Goal: Task Accomplishment & Management: Manage account settings

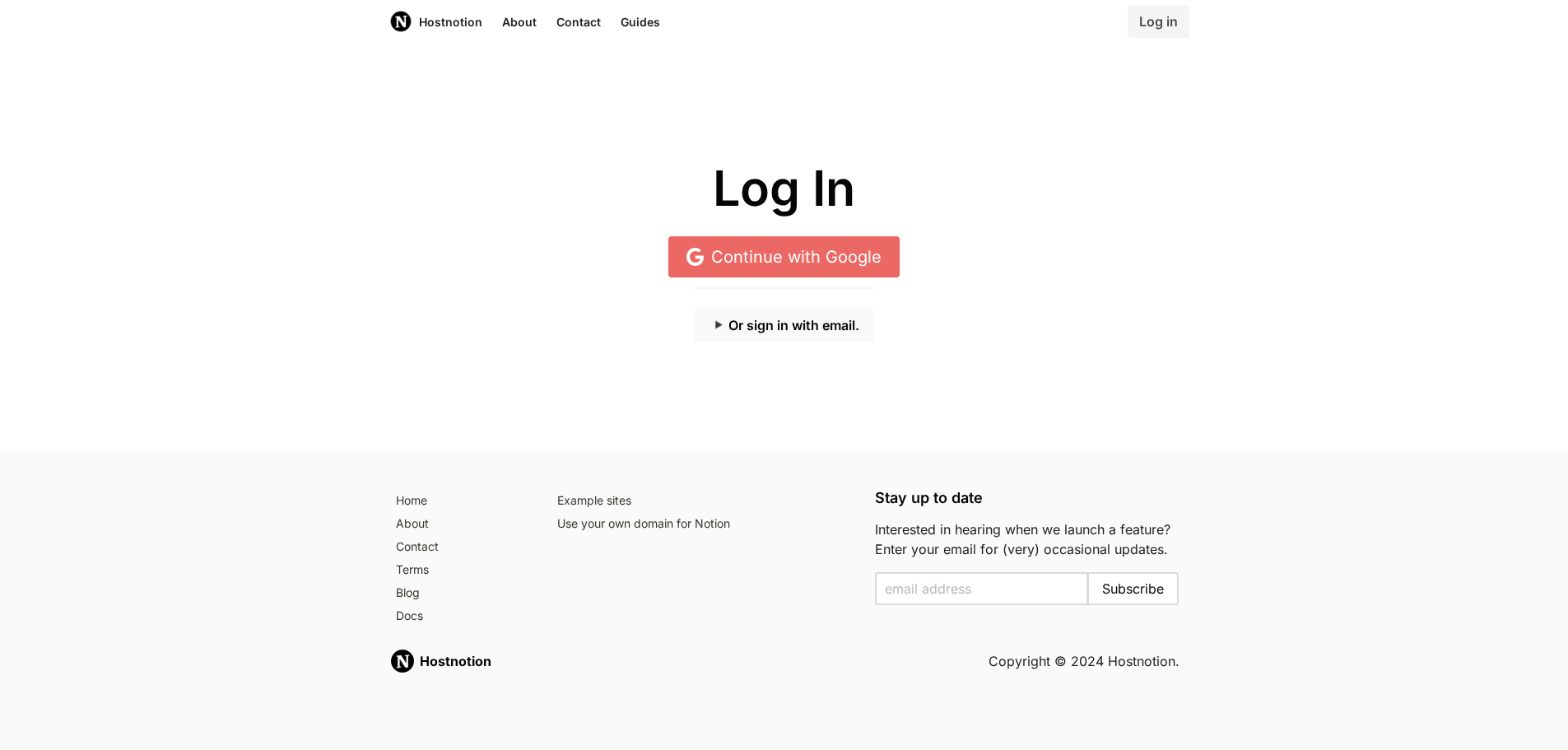
click at [778, 326] on button "Or sign in with email." at bounding box center [784, 325] width 180 height 33
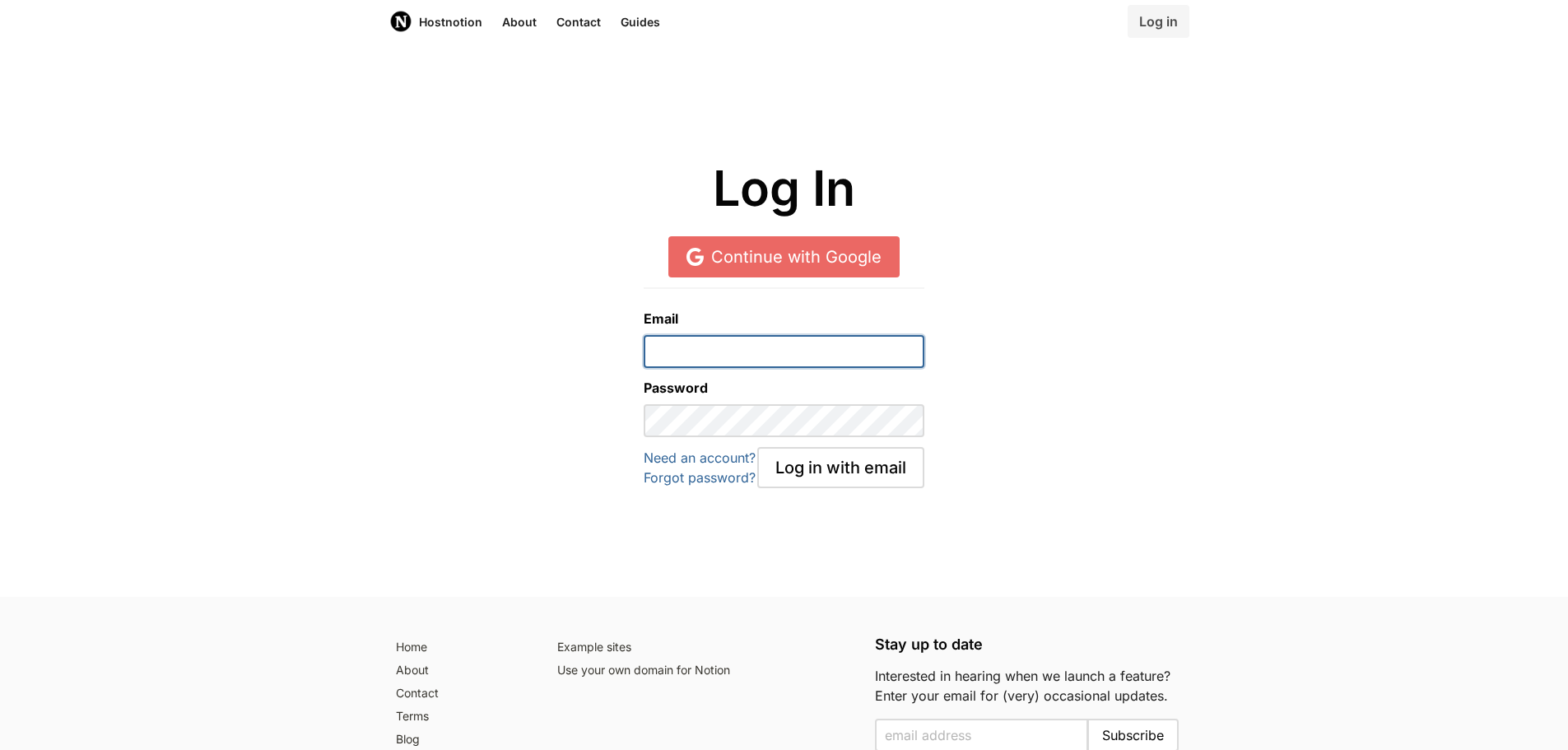
click at [712, 345] on input "email" at bounding box center [784, 351] width 281 height 33
type input "[EMAIL_ADDRESS][DOMAIN_NAME]"
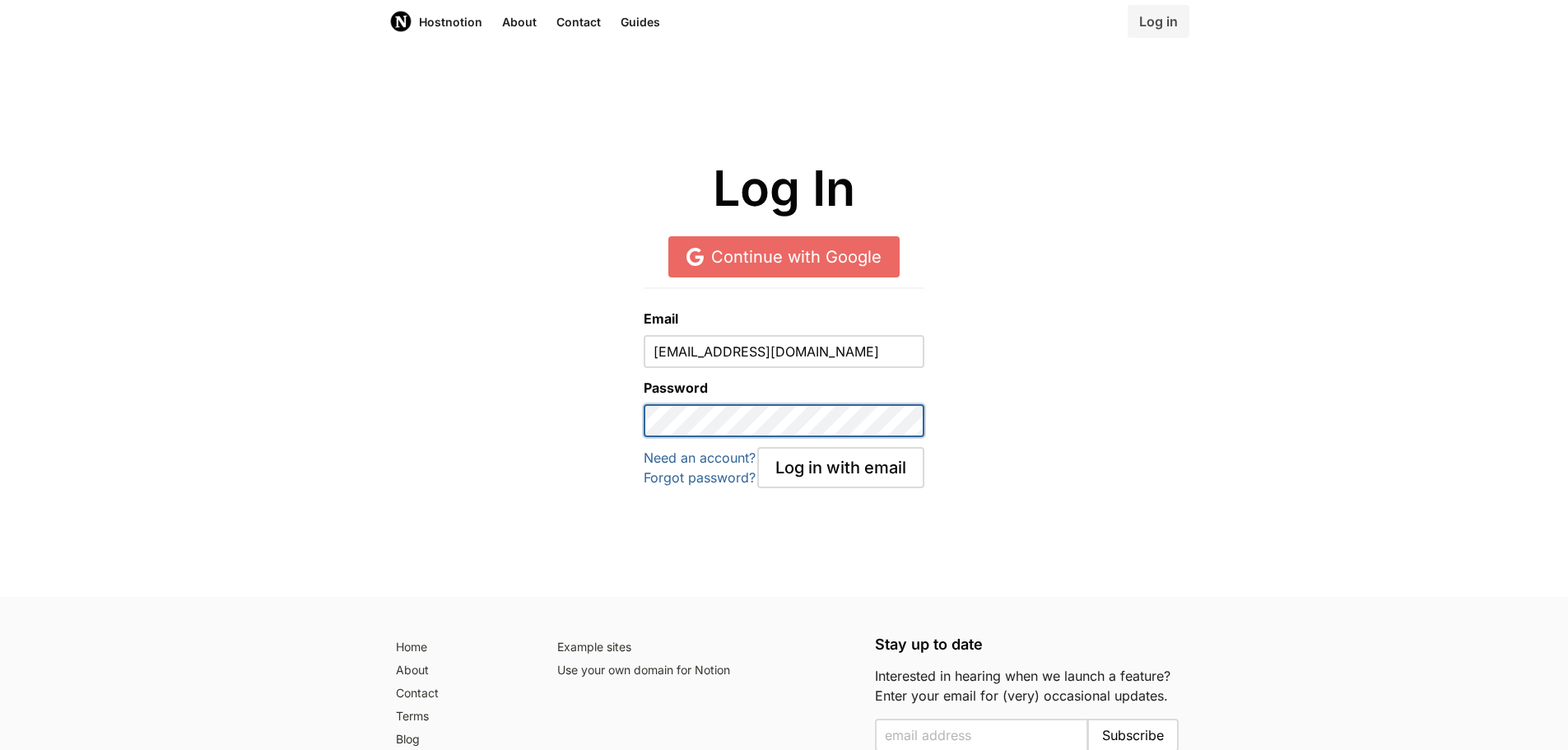
click at [757, 447] on button "Log in with email" at bounding box center [841, 468] width 168 height 41
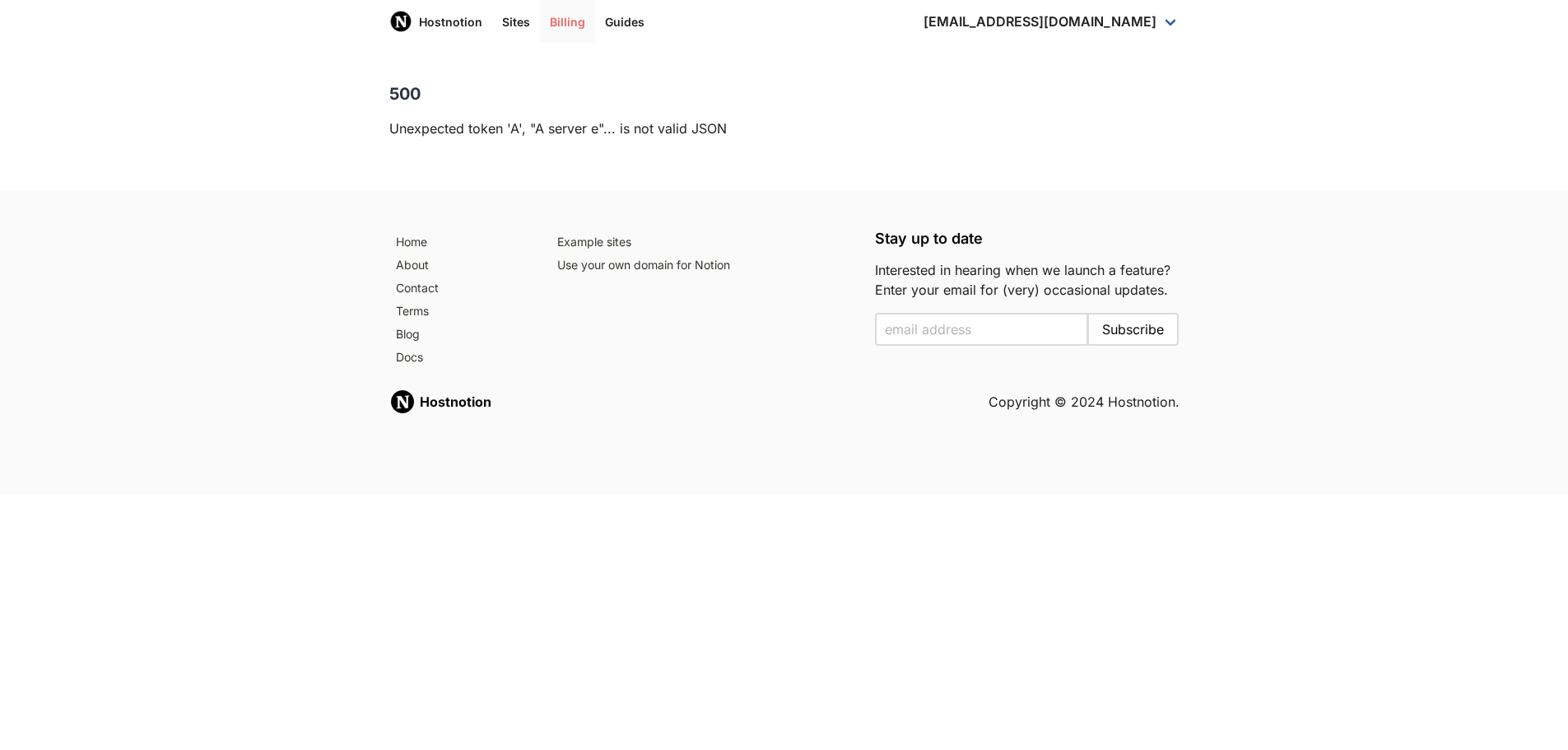
click at [568, 29] on link "Billing" at bounding box center [568, 21] width 55 height 43
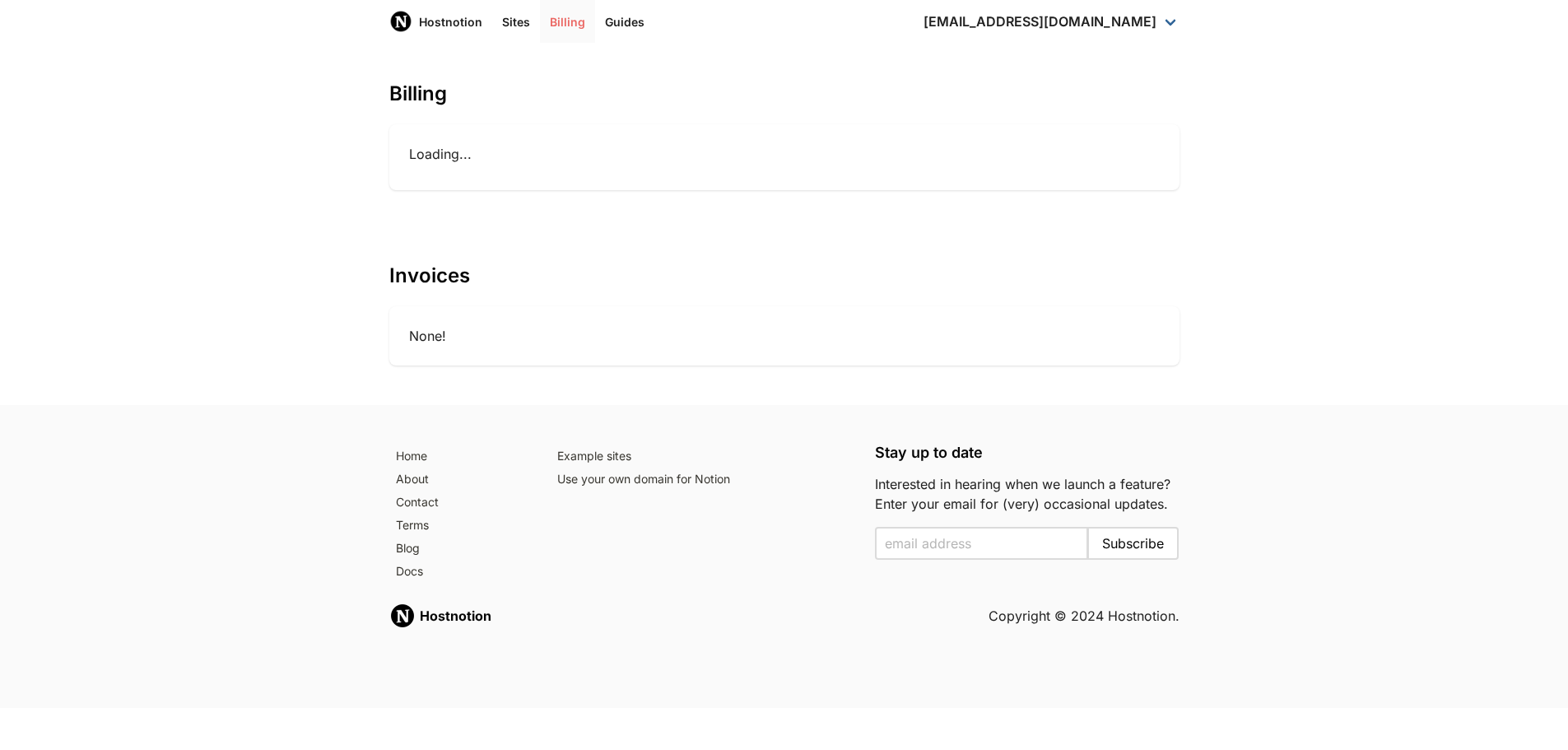
click at [561, 24] on link "Billing" at bounding box center [568, 21] width 55 height 43
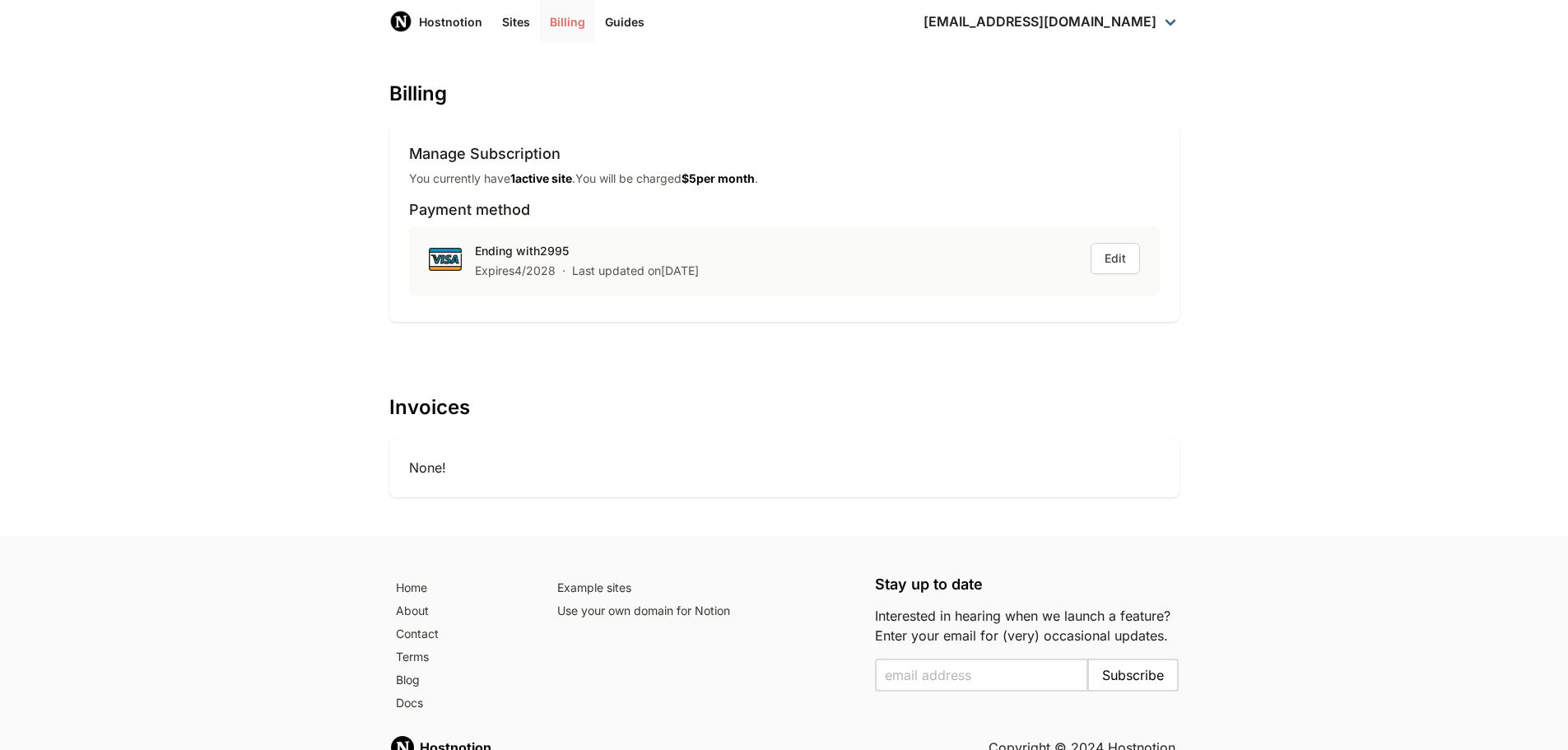
click at [569, 23] on link "Billing" at bounding box center [568, 21] width 55 height 43
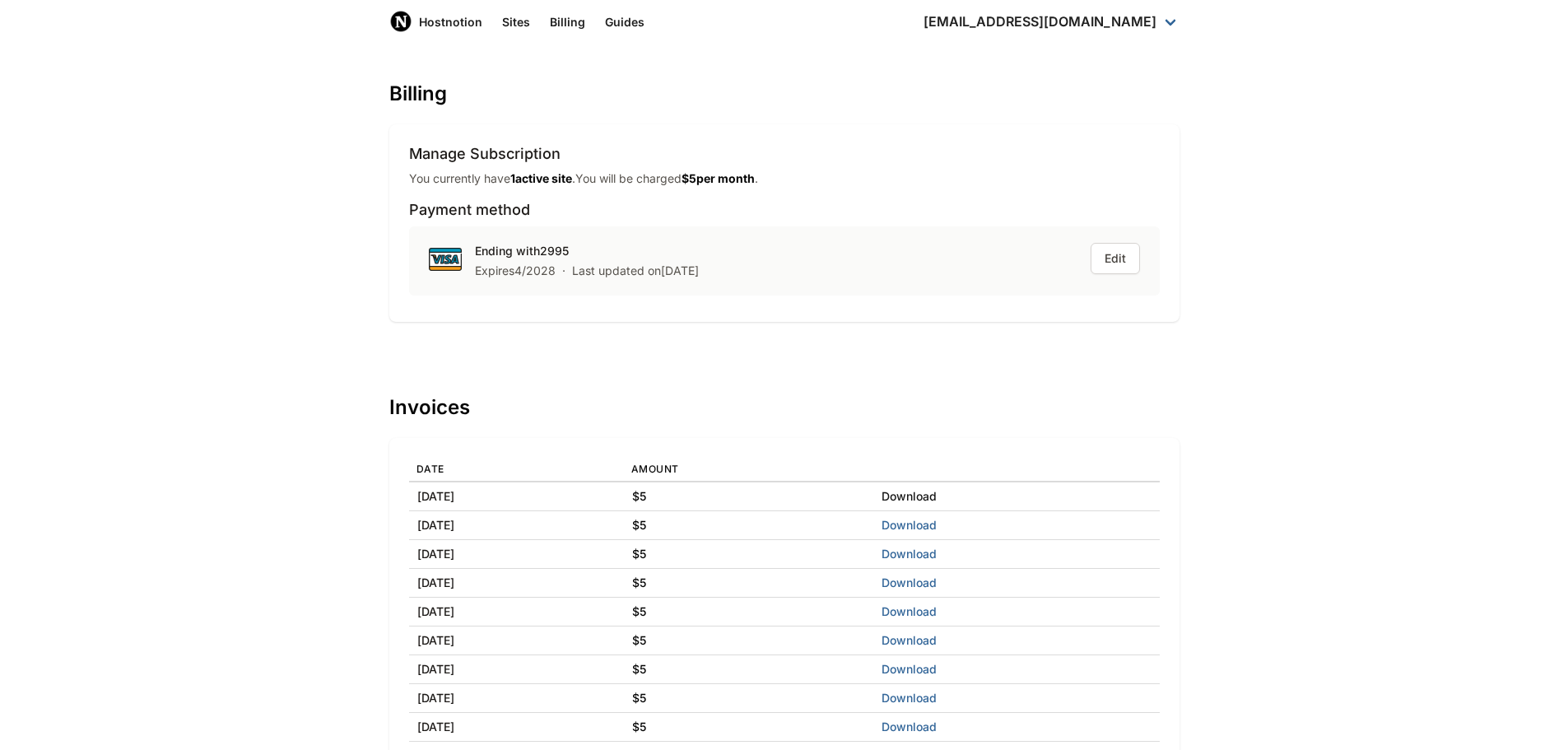
click at [936, 494] on link "Download" at bounding box center [910, 496] width 55 height 14
